Goal: Check status: Check status

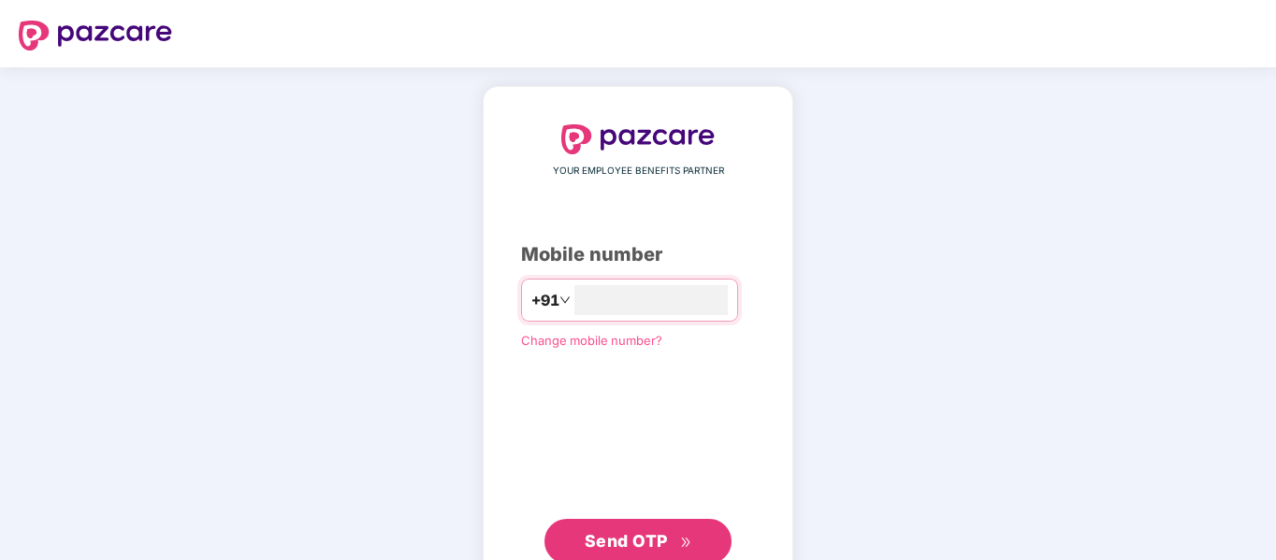
scroll to position [61, 0]
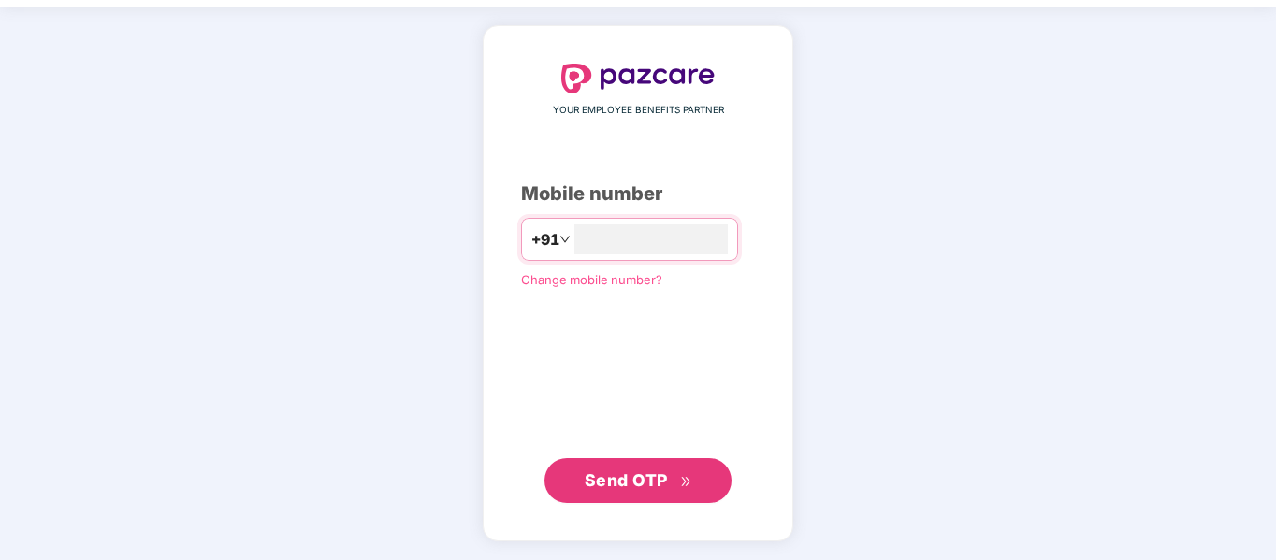
type input "*"
type input "**********"
click at [638, 486] on span "Send OTP" at bounding box center [625, 480] width 83 height 20
click at [627, 466] on button "Send OTP" at bounding box center [637, 480] width 187 height 45
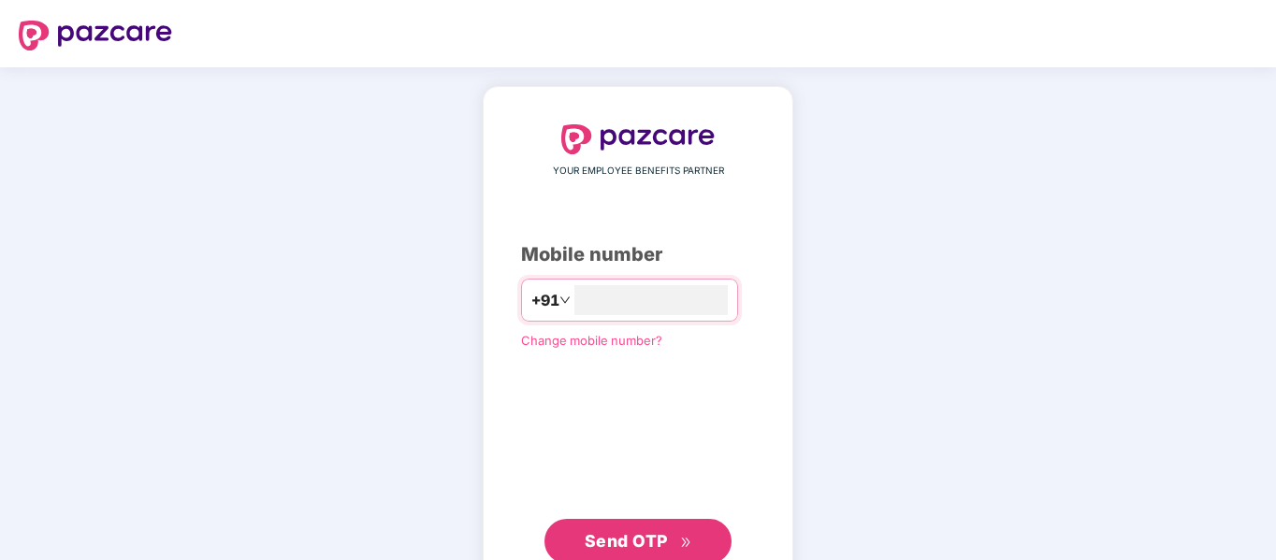
type input "**********"
click at [624, 555] on button "Send OTP" at bounding box center [637, 541] width 187 height 45
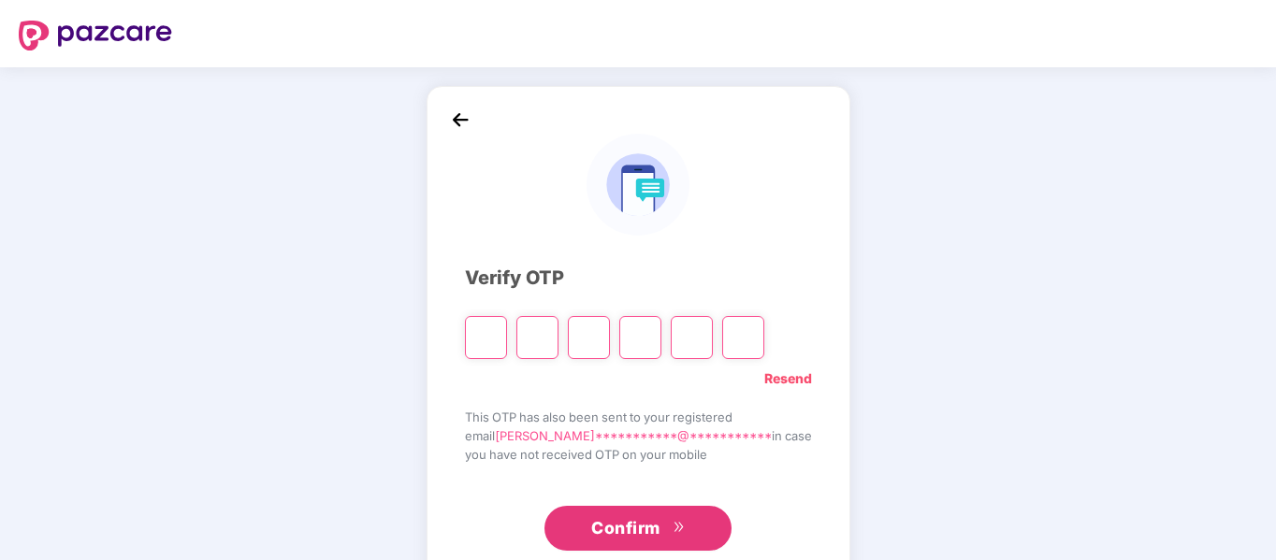
type input "*"
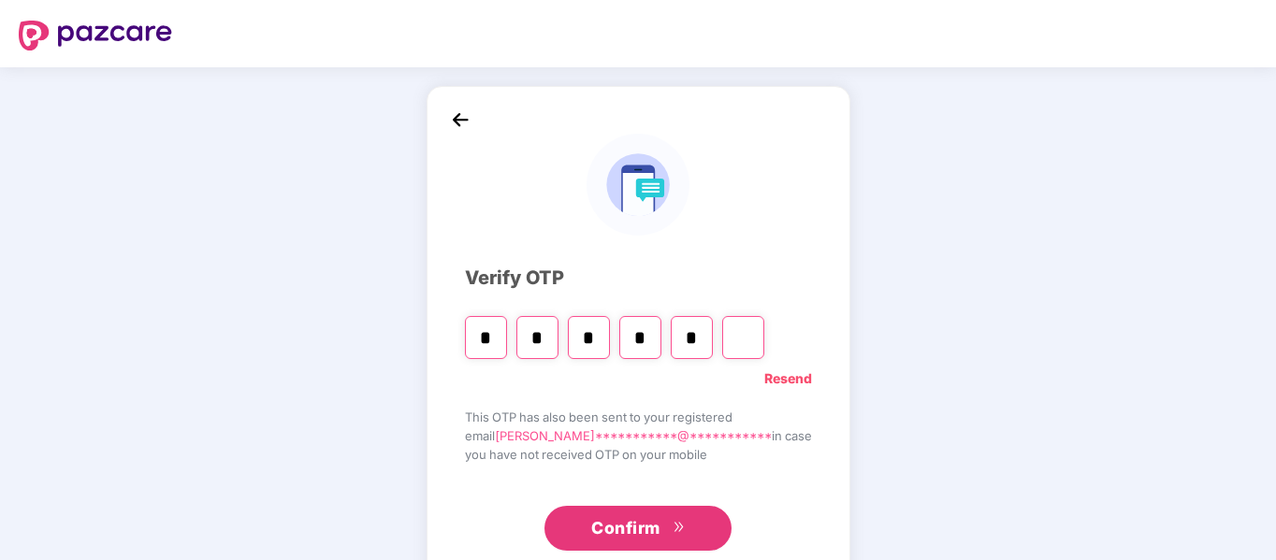
type input "*"
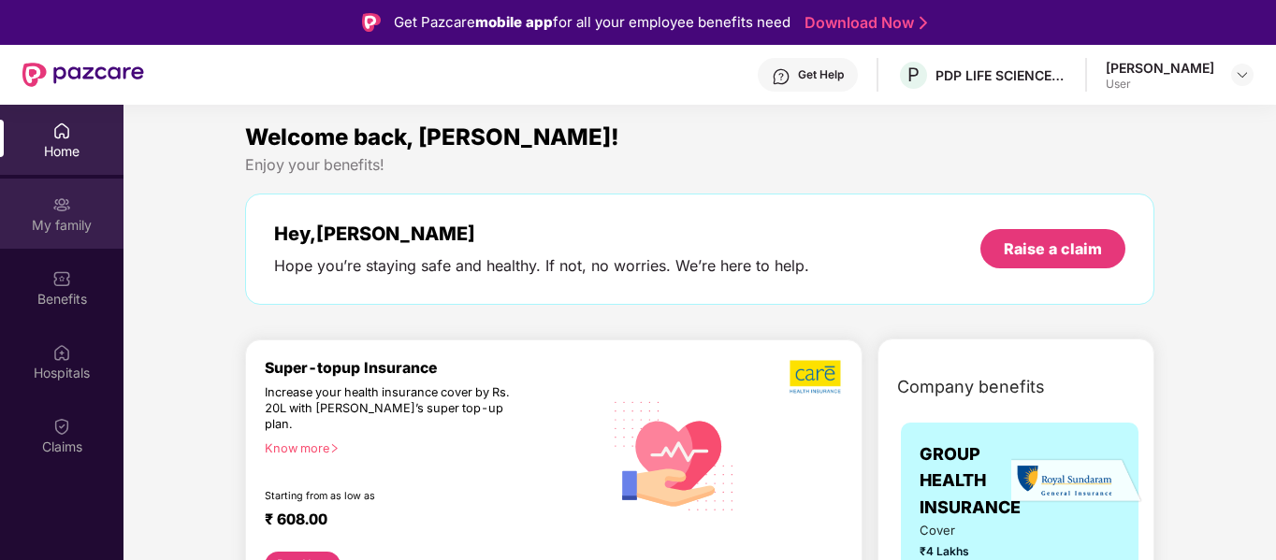
click at [68, 206] on img at bounding box center [61, 204] width 19 height 19
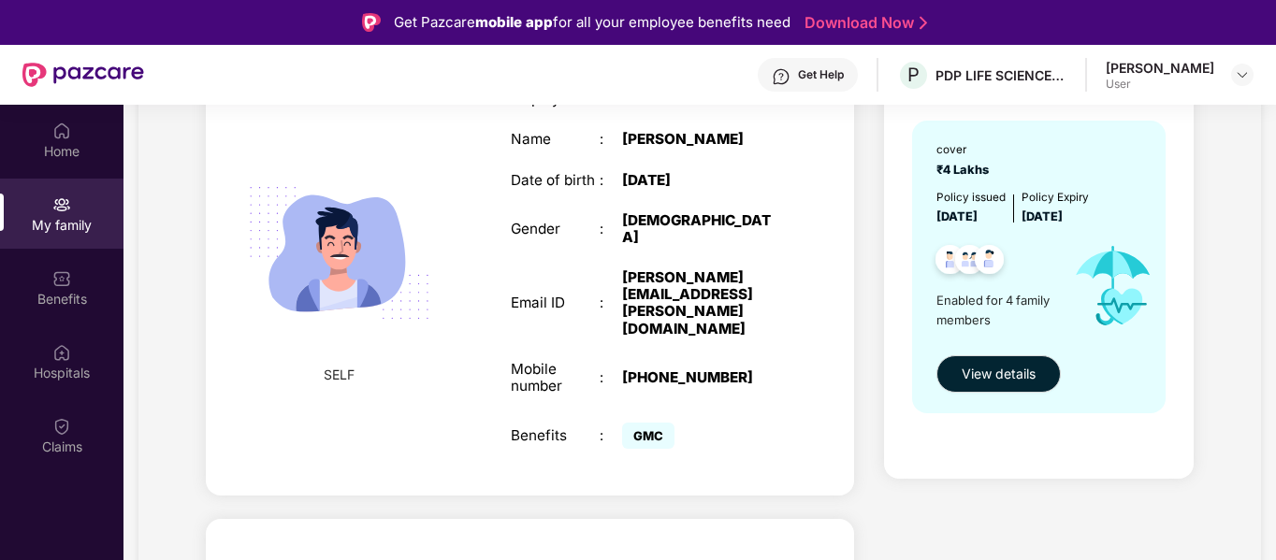
scroll to position [187, 0]
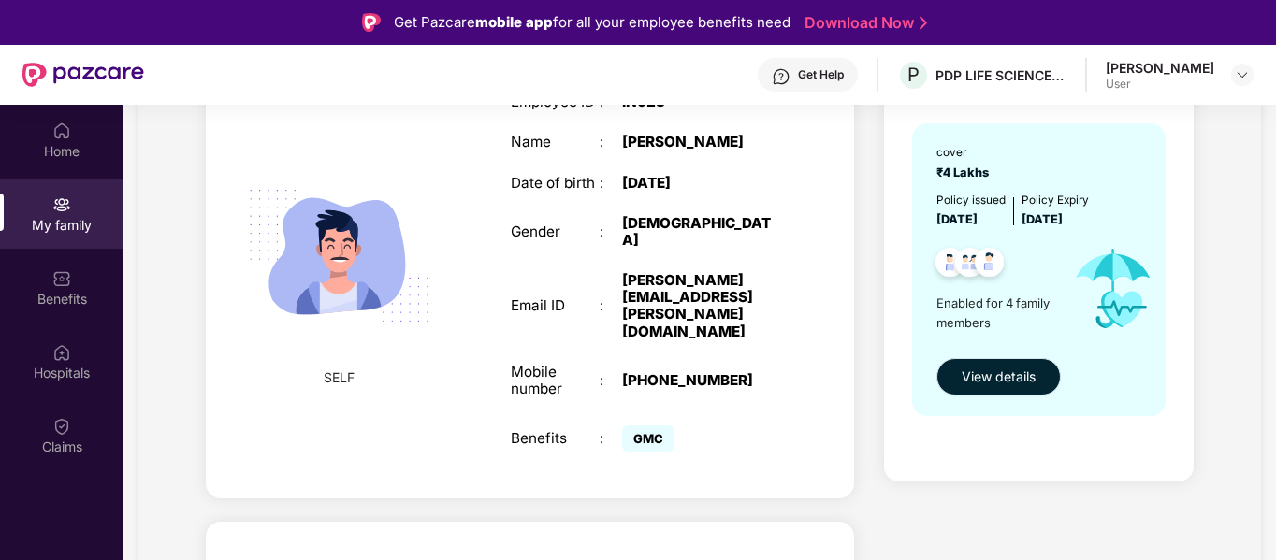
click at [964, 370] on span "View details" at bounding box center [998, 377] width 74 height 21
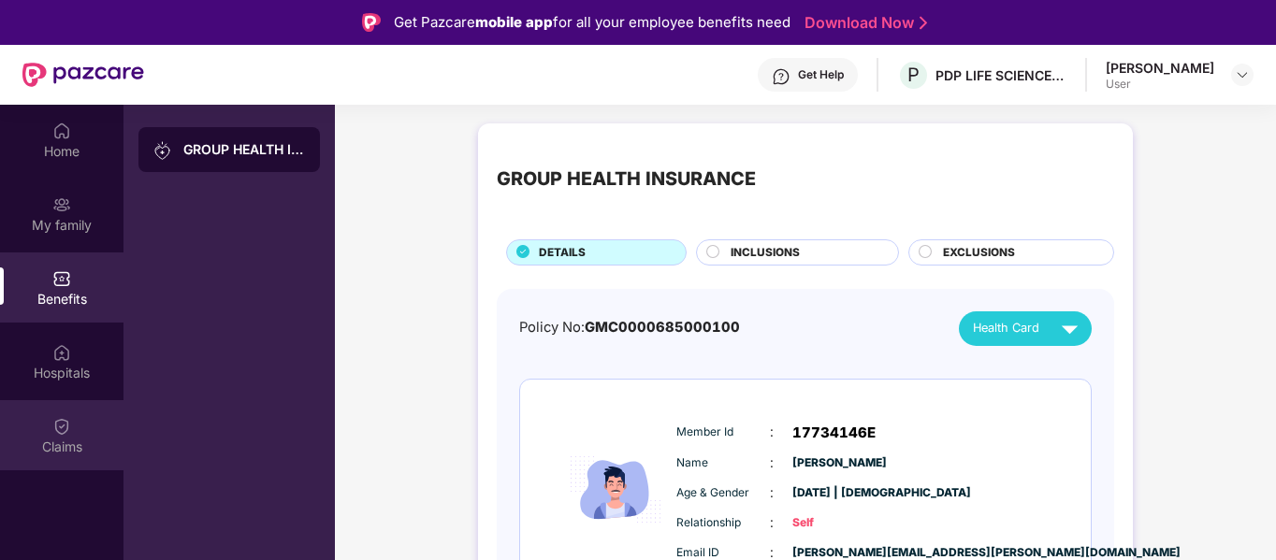
click at [65, 443] on div "Claims" at bounding box center [61, 447] width 123 height 19
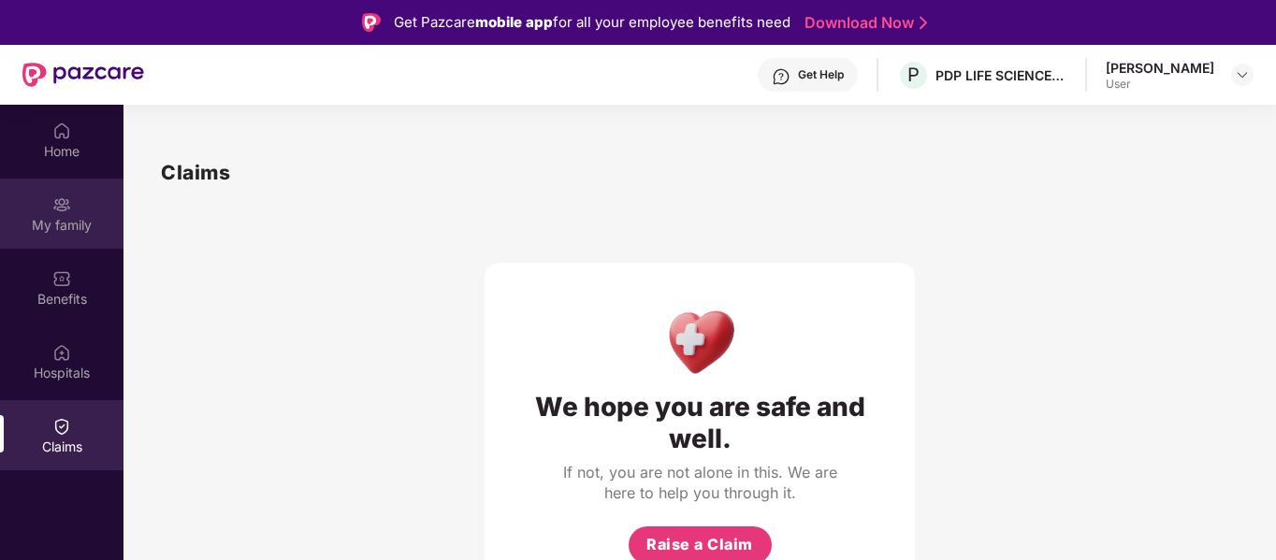
click at [41, 223] on div "My family" at bounding box center [61, 225] width 123 height 19
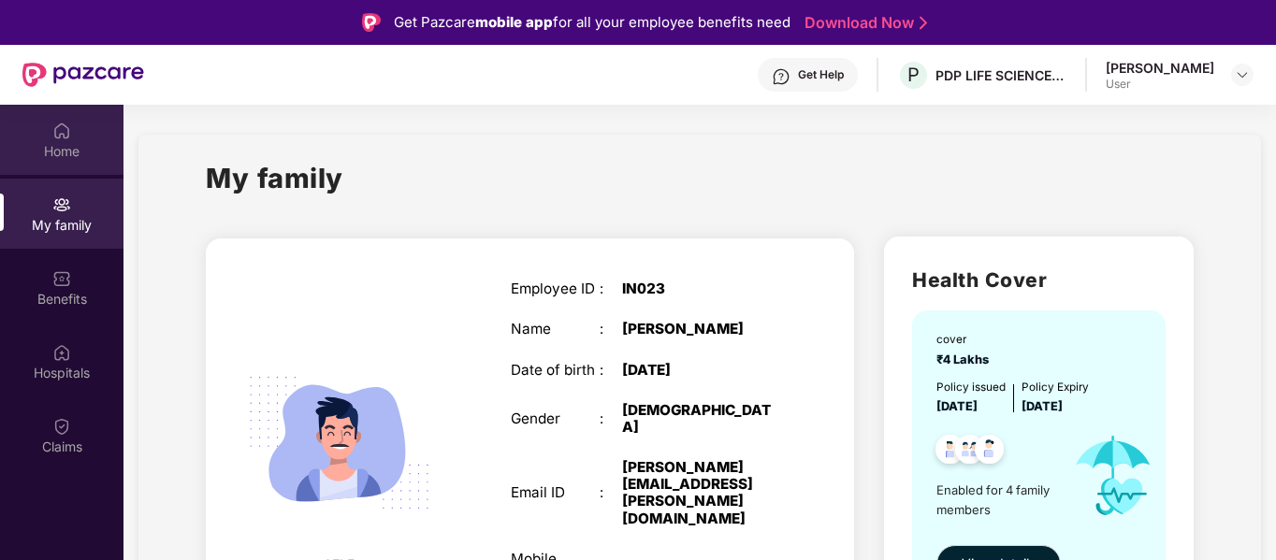
click at [67, 148] on div "Home" at bounding box center [61, 151] width 123 height 19
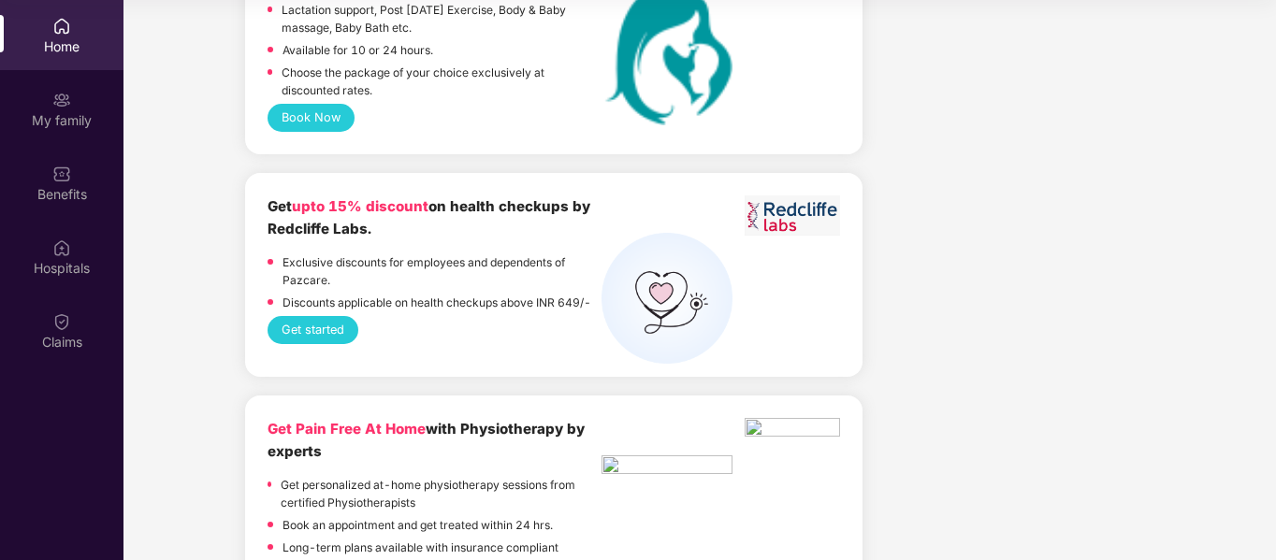
scroll to position [3460, 0]
